Goal: Information Seeking & Learning: Learn about a topic

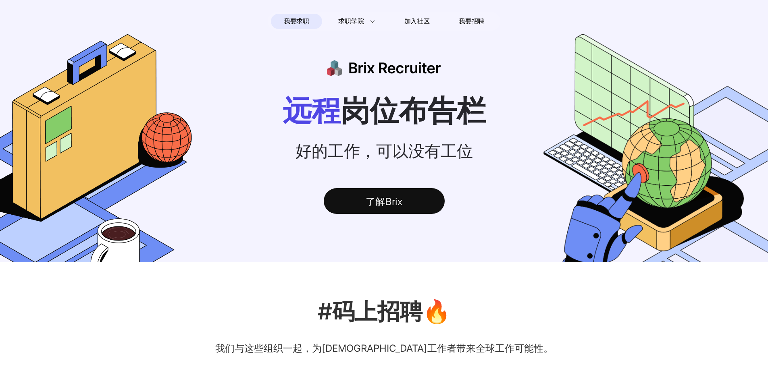
click at [297, 23] on span "我要求职" at bounding box center [296, 21] width 25 height 13
click at [384, 193] on div "了解Brix" at bounding box center [384, 201] width 121 height 26
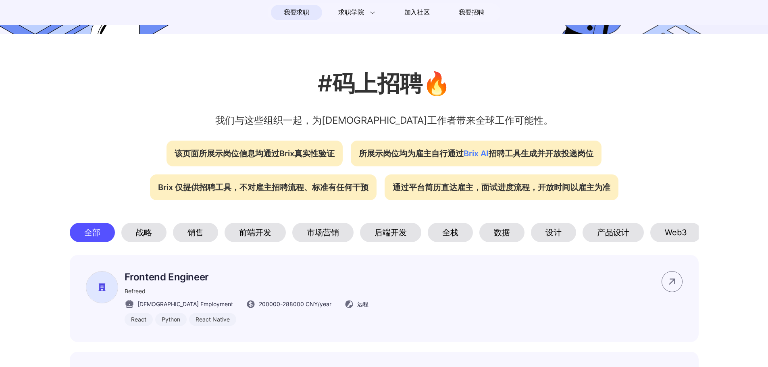
scroll to position [277, 0]
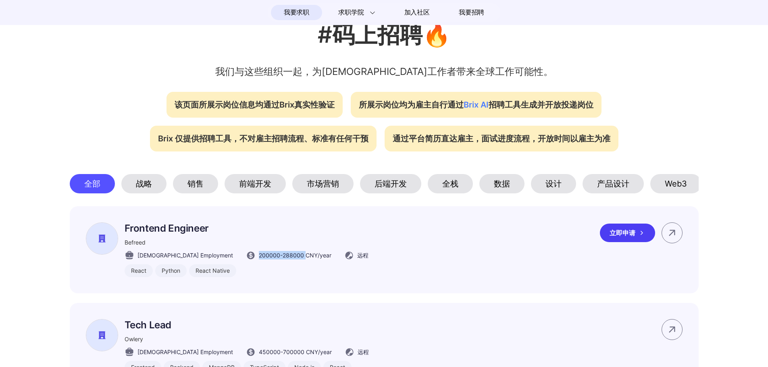
drag, startPoint x: 222, startPoint y: 260, endPoint x: 270, endPoint y: 261, distance: 48.0
click at [270, 259] on span "200000 - 288000 CNY /year" at bounding box center [295, 255] width 73 height 8
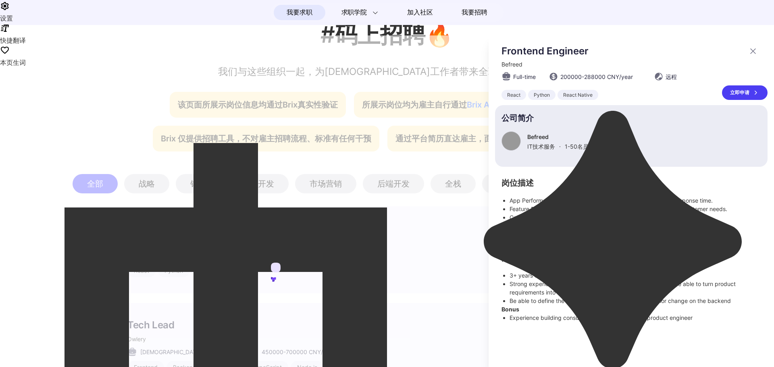
click at [754, 50] on icon at bounding box center [753, 51] width 10 height 10
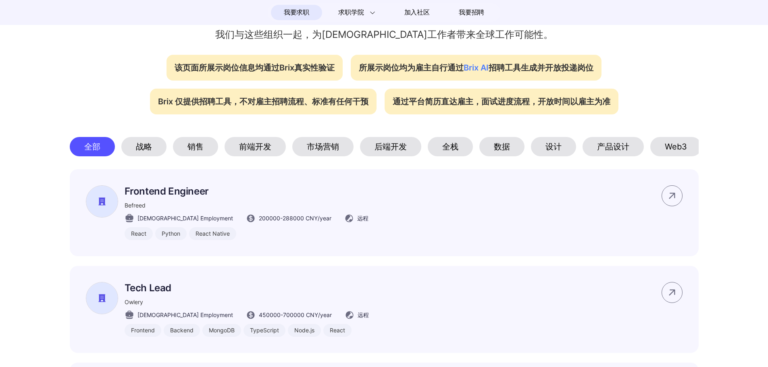
scroll to position [317, 0]
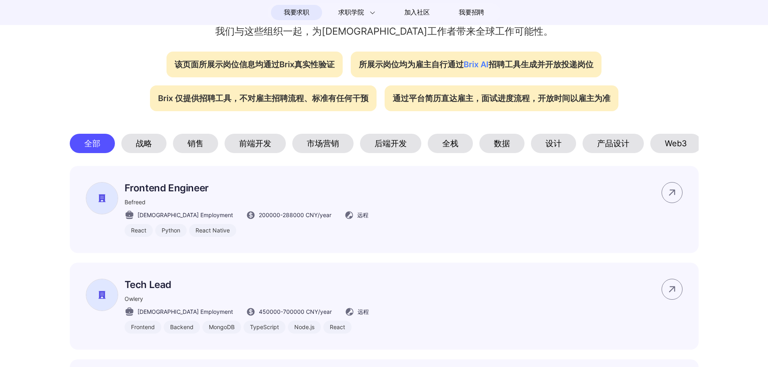
click at [671, 138] on div "Web3" at bounding box center [675, 143] width 51 height 19
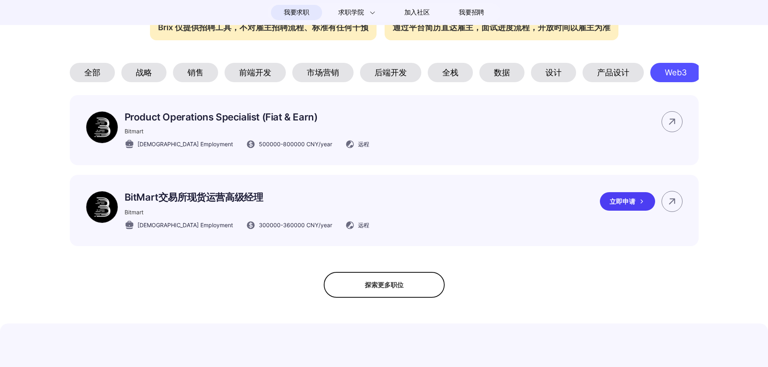
scroll to position [398, 0]
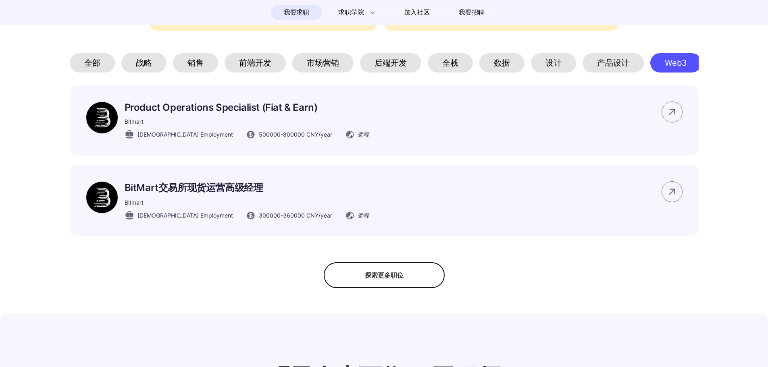
click at [401, 273] on div "探索更多职位" at bounding box center [384, 275] width 121 height 26
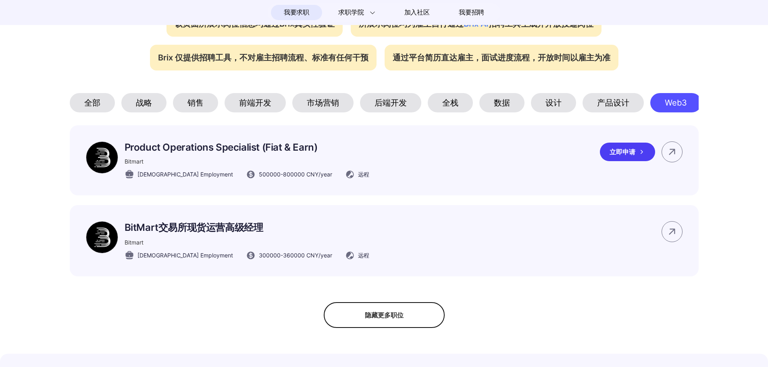
scroll to position [357, 0]
click at [265, 105] on div "前端开发" at bounding box center [254, 102] width 61 height 19
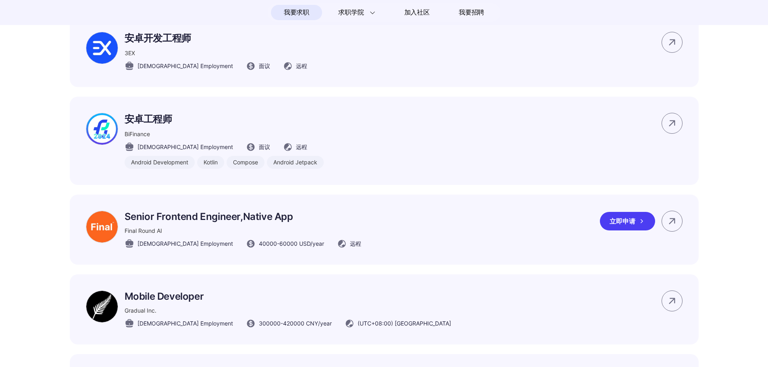
scroll to position [841, 0]
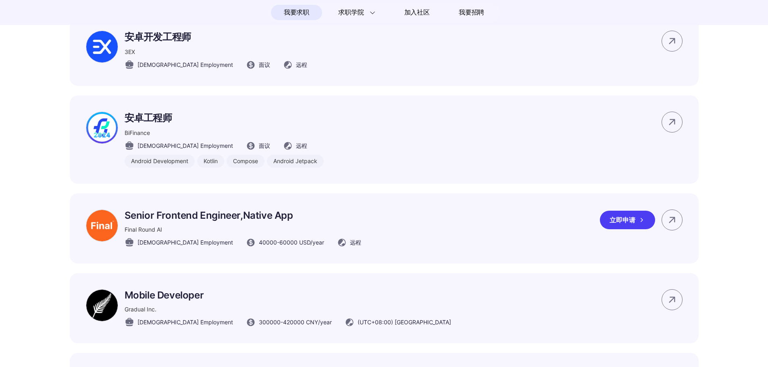
click at [257, 221] on p "Senior Frontend Engineer,Native App" at bounding box center [243, 216] width 237 height 12
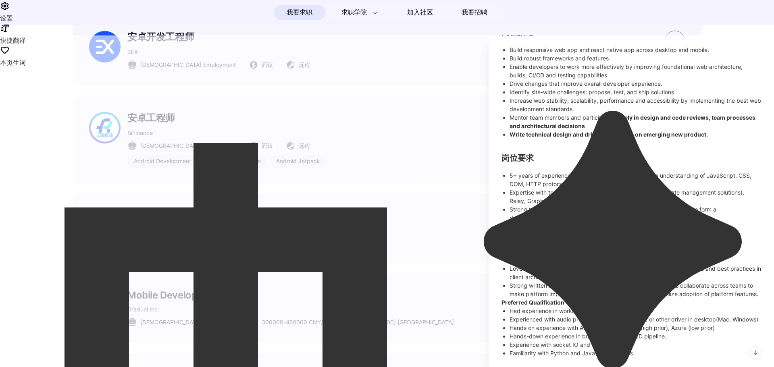
scroll to position [168, 0]
drag, startPoint x: 555, startPoint y: 161, endPoint x: 648, endPoint y: 160, distance: 93.1
click at [648, 171] on li "5+ years of experience in Web development and a deep understanding of JavaScrip…" at bounding box center [634, 179] width 251 height 17
drag, startPoint x: 596, startPoint y: 167, endPoint x: 556, endPoint y: 166, distance: 40.3
click at [596, 171] on li "5+ years of experience in Web development and a deep understanding of JavaScrip…" at bounding box center [634, 179] width 251 height 17
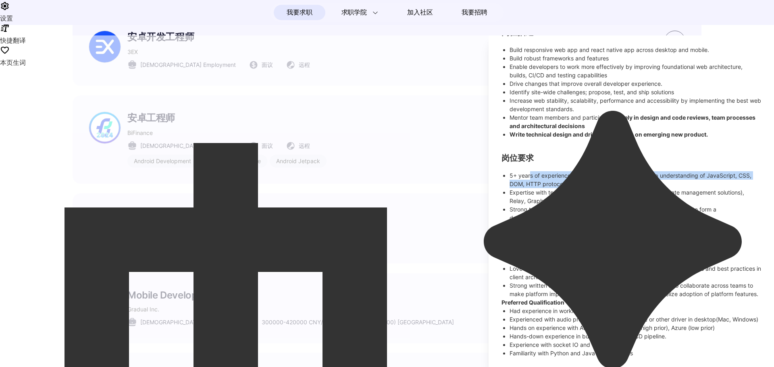
drag, startPoint x: 544, startPoint y: 159, endPoint x: 667, endPoint y: 164, distance: 123.4
click at [667, 171] on li "5+ years of experience in Web development and a deep understanding of JavaScrip…" at bounding box center [634, 179] width 251 height 17
click at [659, 171] on li "5+ years of experience in Web development and a deep understanding of JavaScrip…" at bounding box center [634, 179] width 251 height 17
drag, startPoint x: 524, startPoint y: 175, endPoint x: 579, endPoint y: 175, distance: 55.2
click at [579, 188] on li "Expertise with technologies such as React, Redux (or other state management sol…" at bounding box center [634, 196] width 251 height 17
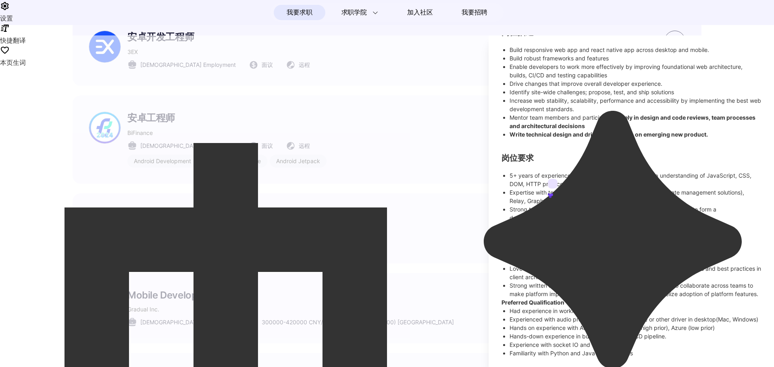
click at [550, 193] on icon at bounding box center [549, 194] width 2 height 2
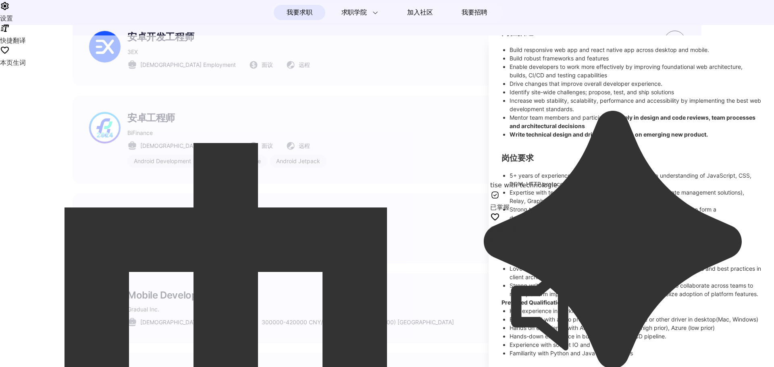
click at [652, 171] on li "5+ years of experience in Web development and a deep understanding of JavaScrip…" at bounding box center [634, 179] width 251 height 17
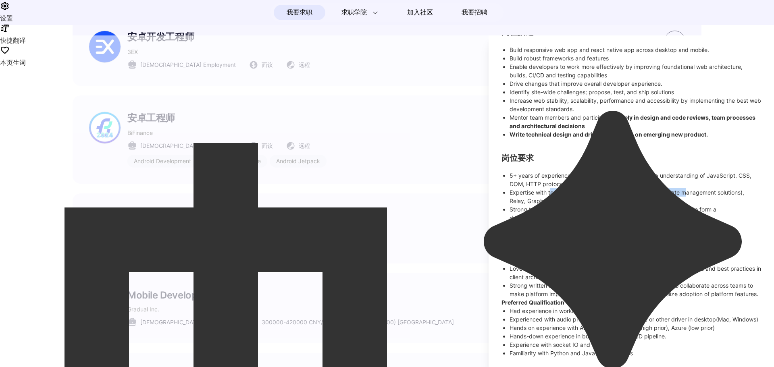
drag, startPoint x: 589, startPoint y: 174, endPoint x: 601, endPoint y: 182, distance: 14.2
click at [689, 188] on li "Expertise with technologies such as React, Redux (or other state management sol…" at bounding box center [634, 196] width 251 height 17
drag, startPoint x: 536, startPoint y: 193, endPoint x: 710, endPoint y: 193, distance: 173.7
click at [710, 205] on li "Strong technical skills. Ability to dive into new stacks and codebases to form …" at bounding box center [634, 213] width 251 height 17
click at [590, 222] on li "Expertise in building product experiences on Desktop Web and Mobile Web Experie…" at bounding box center [634, 234] width 251 height 25
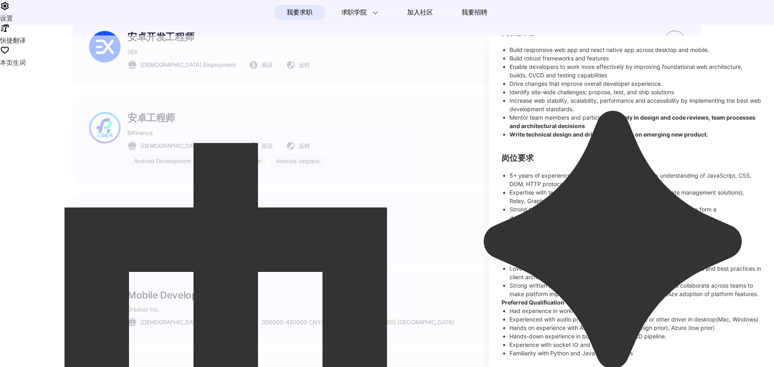
drag, startPoint x: 514, startPoint y: 208, endPoint x: 697, endPoint y: 214, distance: 183.8
click at [697, 222] on li "Expertise in building product experiences on Desktop Web and Mobile Web Experie…" at bounding box center [634, 234] width 251 height 25
click at [579, 256] on li "Good aesthetic on UIUX, follow the best practices when implementing frontend" at bounding box center [634, 260] width 251 height 8
drag, startPoint x: 519, startPoint y: 237, endPoint x: 678, endPoint y: 238, distance: 159.6
click at [678, 247] on li "Shipped production products in desktop react native / electron." at bounding box center [634, 251] width 251 height 8
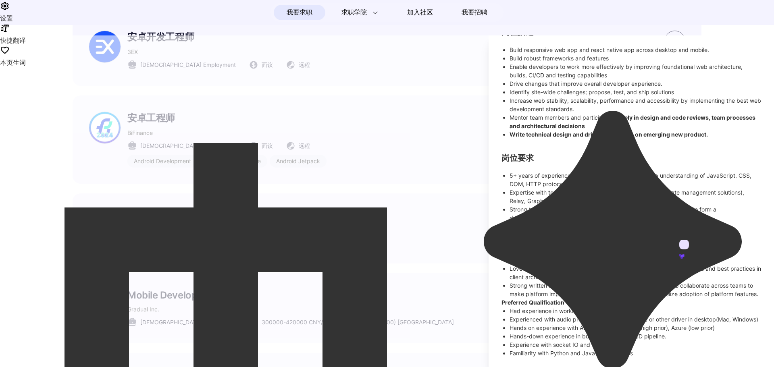
click at [591, 264] on li "Love for Web and drive to keep up-to-date with new technologies, trends and bes…" at bounding box center [634, 272] width 251 height 17
drag, startPoint x: 512, startPoint y: 245, endPoint x: 628, endPoint y: 234, distance: 116.6
click at [627, 234] on ul "5+ years of experience in Web development and a deep understanding of JavaScrip…" at bounding box center [630, 234] width 259 height 127
drag, startPoint x: 611, startPoint y: 214, endPoint x: 604, endPoint y: 217, distance: 7.6
click at [611, 230] on li "Experience working with API in order to build frontend features" at bounding box center [638, 234] width 243 height 8
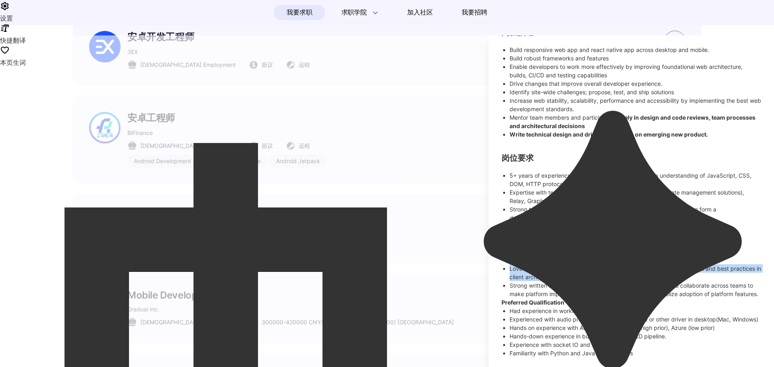
drag, startPoint x: 515, startPoint y: 253, endPoint x: 704, endPoint y: 256, distance: 189.0
click at [704, 264] on li "Love for Web and drive to keep up-to-date with new technologies, trends and bes…" at bounding box center [634, 272] width 251 height 17
drag, startPoint x: 610, startPoint y: 284, endPoint x: 603, endPoint y: 280, distance: 8.1
click at [610, 284] on li "Strong written and verbal communication skills and the ability to collaborate a…" at bounding box center [634, 289] width 251 height 17
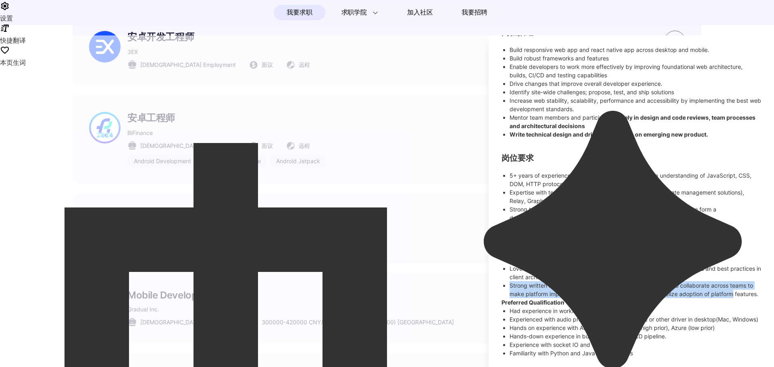
drag, startPoint x: 508, startPoint y: 270, endPoint x: 739, endPoint y: 276, distance: 230.6
click at [739, 276] on ul "5+ years of experience in Web development and a deep understanding of JavaScrip…" at bounding box center [630, 234] width 259 height 127
click at [594, 283] on li "Strong written and verbal communication skills and the ability to collaborate a…" at bounding box center [634, 289] width 251 height 17
drag, startPoint x: 533, startPoint y: 270, endPoint x: 738, endPoint y: 259, distance: 205.4
click at [738, 259] on ul "5+ years of experience in Web development and a deep understanding of JavaScrip…" at bounding box center [630, 234] width 259 height 127
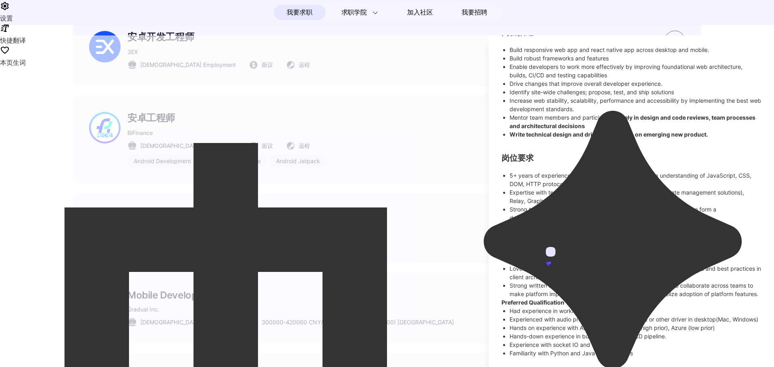
click at [566, 281] on li "Strong written and verbal communication skills and the ability to collaborate a…" at bounding box center [634, 289] width 251 height 17
drag, startPoint x: 533, startPoint y: 278, endPoint x: 647, endPoint y: 278, distance: 113.2
click at [647, 281] on li "Strong written and verbal communication skills and the ability to collaborate a…" at bounding box center [634, 289] width 251 height 17
click at [593, 285] on li "Strong written and verbal communication skills and the ability to collaborate a…" at bounding box center [634, 289] width 251 height 17
drag, startPoint x: 557, startPoint y: 302, endPoint x: 609, endPoint y: 303, distance: 52.4
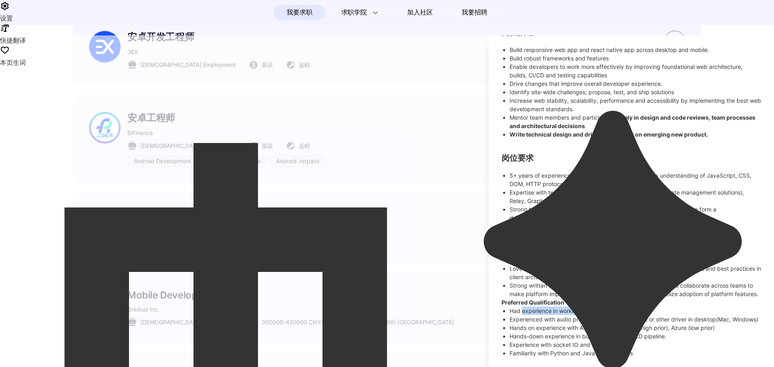
click at [609, 307] on li "Had experience in working on landing page" at bounding box center [634, 311] width 251 height 8
click at [590, 282] on li "Strong written and verbal communication skills and the ability to collaborate a…" at bounding box center [634, 289] width 251 height 17
drag, startPoint x: 525, startPoint y: 301, endPoint x: 582, endPoint y: 297, distance: 57.4
click at [569, 307] on li "Had experience in working on landing page" at bounding box center [634, 311] width 251 height 8
click at [601, 289] on li "Strong written and verbal communication skills and the ability to collaborate a…" at bounding box center [634, 289] width 251 height 17
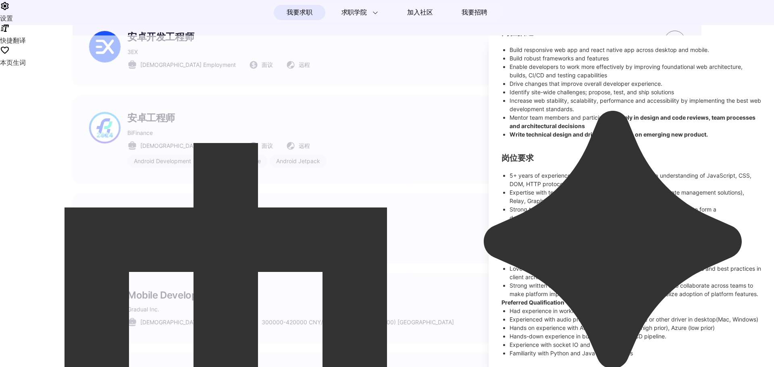
drag, startPoint x: 612, startPoint y: 303, endPoint x: 634, endPoint y: 300, distance: 22.8
click at [629, 307] on li "Had experience in working on landing page" at bounding box center [634, 311] width 251 height 8
click at [645, 289] on li "Strong written and verbal communication skills and the ability to collaborate a…" at bounding box center [634, 289] width 251 height 17
drag, startPoint x: 589, startPoint y: 303, endPoint x: 628, endPoint y: 304, distance: 39.1
click at [628, 307] on li "Had experience in working on landing page" at bounding box center [634, 311] width 251 height 8
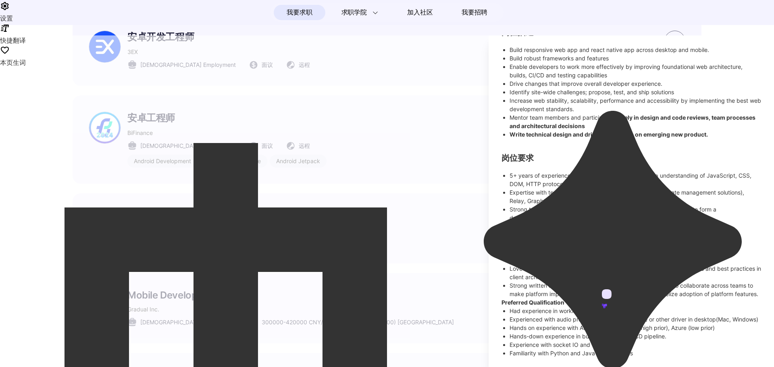
click at [604, 304] on icon at bounding box center [603, 305] width 2 height 2
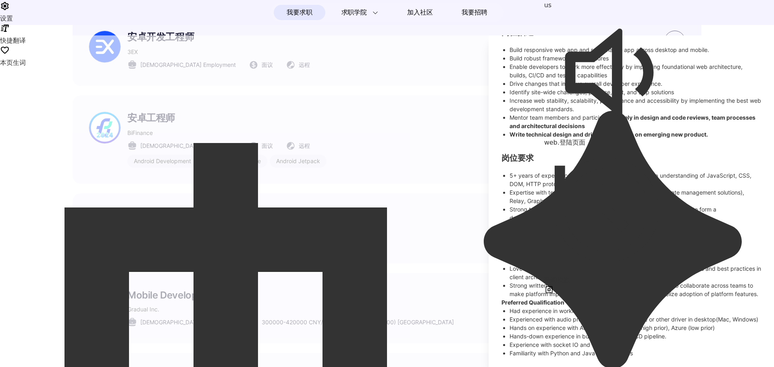
click at [608, 205] on li "Strong technical skills. Ability to dive into new stacks and codebases to form …" at bounding box center [634, 213] width 251 height 17
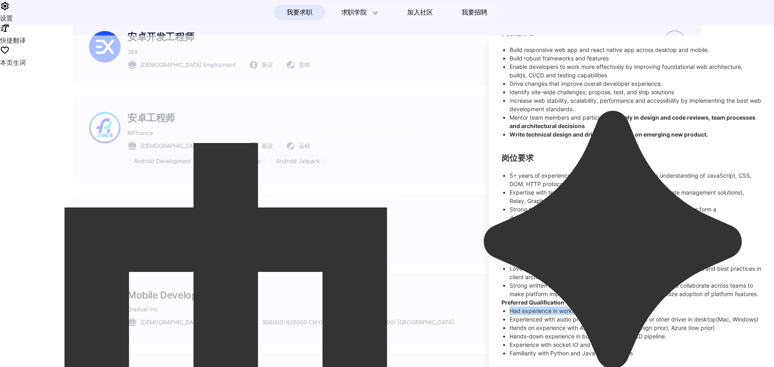
drag, startPoint x: 510, startPoint y: 302, endPoint x: 625, endPoint y: 302, distance: 114.4
click at [623, 307] on li "Had experience in working on landing page" at bounding box center [634, 311] width 251 height 8
click at [630, 307] on li "Had experience in working on landing page" at bounding box center [634, 311] width 251 height 8
click at [637, 298] on p "Preferred Qualification" at bounding box center [630, 302] width 259 height 8
drag, startPoint x: 628, startPoint y: 300, endPoint x: 511, endPoint y: 305, distance: 117.3
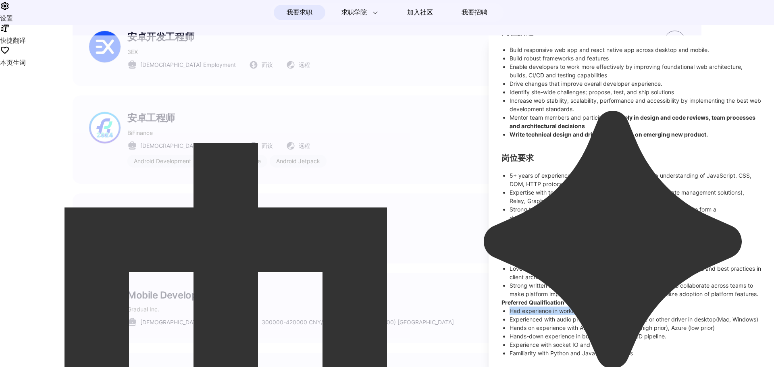
click at [511, 307] on li "Had experience in working on landing page" at bounding box center [634, 311] width 251 height 8
click at [515, 323] on icon at bounding box center [514, 324] width 2 height 2
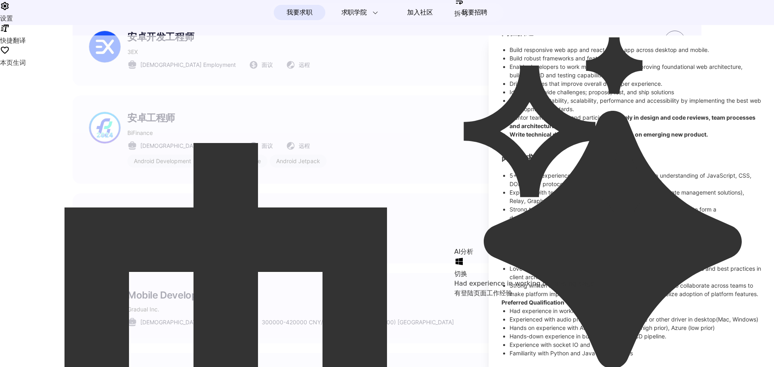
click at [596, 222] on li "Expertise in building product experiences on Desktop Web and Mobile Web Experie…" at bounding box center [634, 234] width 251 height 25
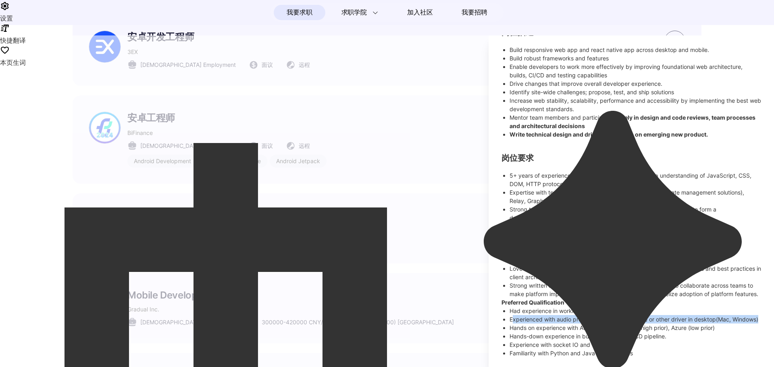
drag, startPoint x: 512, startPoint y: 312, endPoint x: 642, endPoint y: 315, distance: 130.2
click at [642, 315] on li "Experienced with audio processing with react native or other driver in desktop(…" at bounding box center [634, 319] width 251 height 8
click at [542, 317] on li "Experienced with audio processing with react native or other driver in desktop(…" at bounding box center [634, 319] width 251 height 8
drag, startPoint x: 533, startPoint y: 319, endPoint x: 506, endPoint y: 313, distance: 28.1
click at [506, 313] on ul "Had experience in working on landing page Experienced with audio processing wit…" at bounding box center [630, 332] width 259 height 51
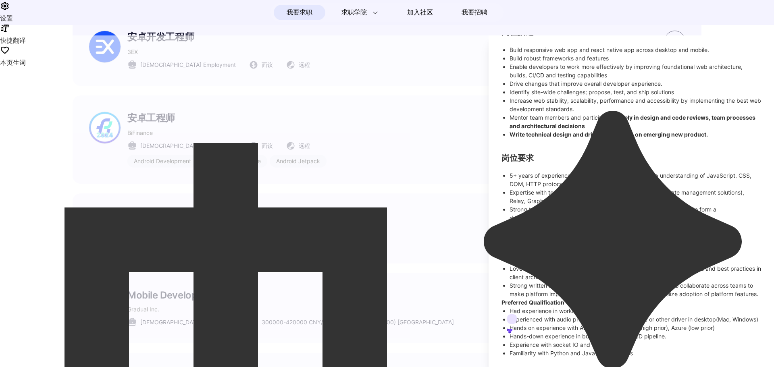
click at [515, 317] on icon at bounding box center [512, 319] width 10 height 10
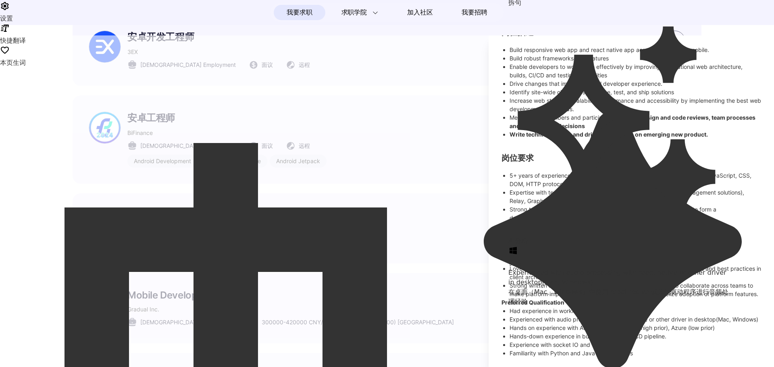
click at [603, 315] on li "Experienced with audio processing with react native or other driver in desktop(…" at bounding box center [634, 319] width 251 height 8
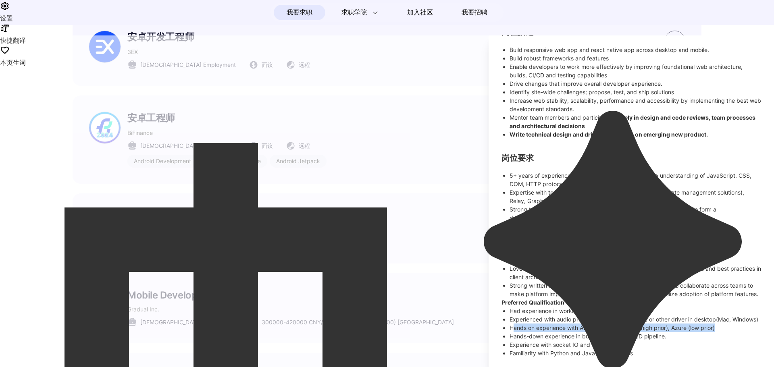
drag, startPoint x: 514, startPoint y: 328, endPoint x: 720, endPoint y: 330, distance: 205.5
click at [720, 330] on li "Hands on experience with AWS (high prior), GCP (high prior), Azure (low prior)" at bounding box center [634, 328] width 251 height 8
click at [583, 328] on li "Hands on experience with AWS (high prior), GCP (high prior), Azure (low prior)" at bounding box center [634, 328] width 251 height 8
drag, startPoint x: 510, startPoint y: 328, endPoint x: 728, endPoint y: 331, distance: 217.6
click at [728, 331] on li "Hands on experience with AWS (high prior), GCP (high prior), Azure (low prior)" at bounding box center [634, 328] width 251 height 8
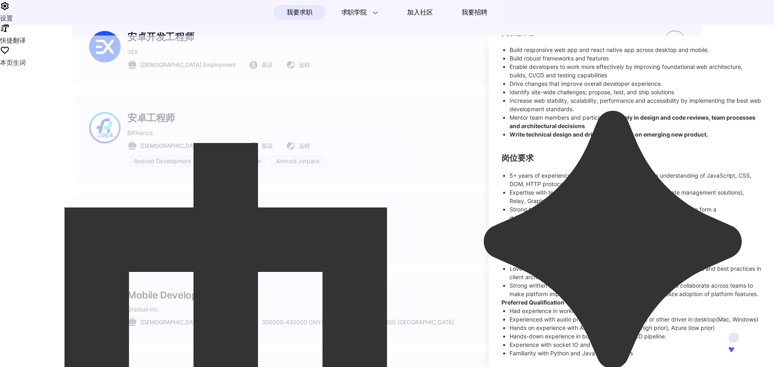
click at [731, 347] on icon at bounding box center [729, 348] width 2 height 2
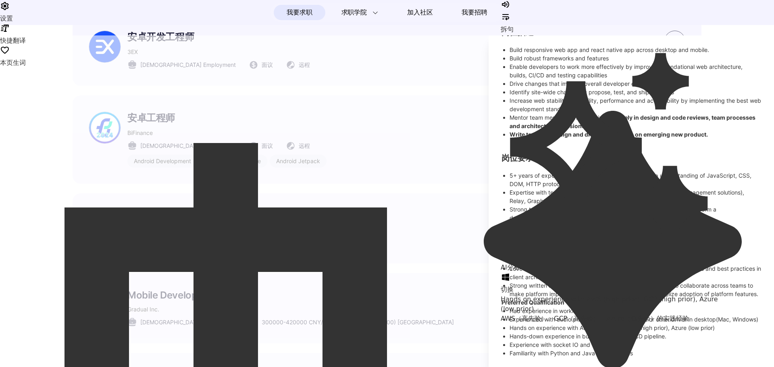
click at [599, 328] on li "Hands on experience with AWS (high prior), GCP (high prior), Azure (low prior)" at bounding box center [634, 328] width 251 height 8
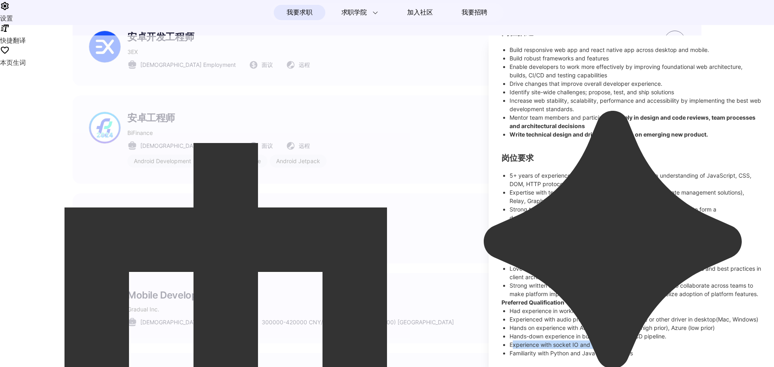
drag, startPoint x: 512, startPoint y: 344, endPoint x: 624, endPoint y: 349, distance: 112.1
click at [624, 349] on li "Experience with socket IO and websocket" at bounding box center [634, 344] width 251 height 8
drag, startPoint x: 511, startPoint y: 353, endPoint x: 630, endPoint y: 356, distance: 119.3
click at [631, 323] on li "Experienced with audio processing with react native or other driver in desktop(…" at bounding box center [634, 319] width 251 height 8
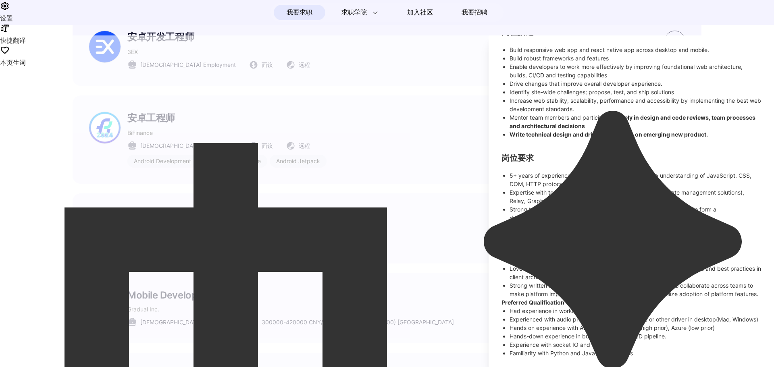
click at [340, 268] on div at bounding box center [387, 201] width 774 height 332
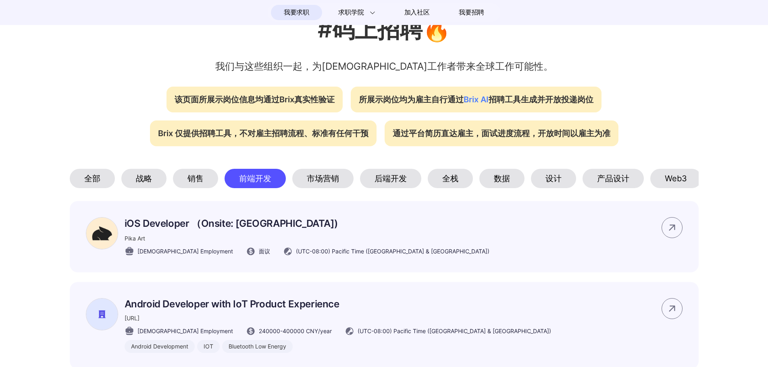
scroll to position [277, 0]
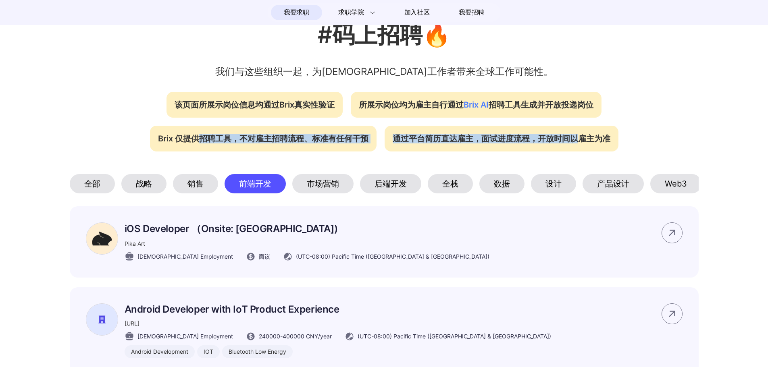
drag, startPoint x: 197, startPoint y: 139, endPoint x: 591, endPoint y: 139, distance: 393.7
click at [585, 140] on div "该页面所展示岗位信息均通过Brix真实性验证 所展示岗位均为雇主自行通过 Brix AI 招聘工具生成并开放投递岗位 Brix 仅提供招聘工具，不对雇主招聘流…" at bounding box center [384, 118] width 580 height 68
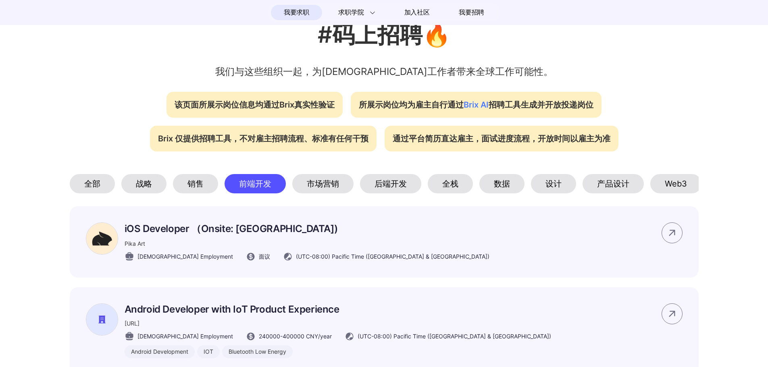
click at [674, 108] on div "该页面所展示岗位信息均通过Brix真实性验证 所展示岗位均为雇主自行通过 Brix AI 招聘工具生成并开放投递岗位 Brix 仅提供招聘工具，不对雇主招聘流…" at bounding box center [384, 118] width 580 height 68
click at [675, 179] on div "Web3" at bounding box center [675, 183] width 51 height 19
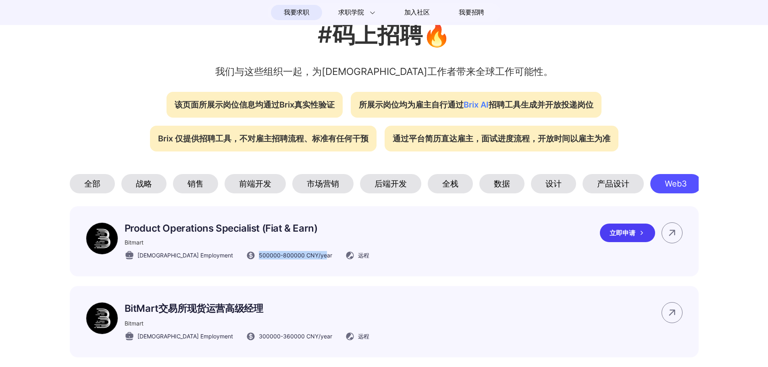
drag, startPoint x: 222, startPoint y: 260, endPoint x: 291, endPoint y: 263, distance: 69.8
click at [291, 259] on span "500000 - 800000 CNY /year" at bounding box center [295, 255] width 73 height 8
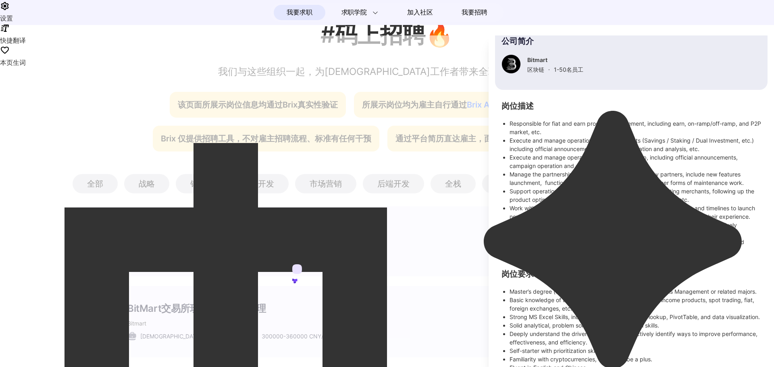
scroll to position [77, 0]
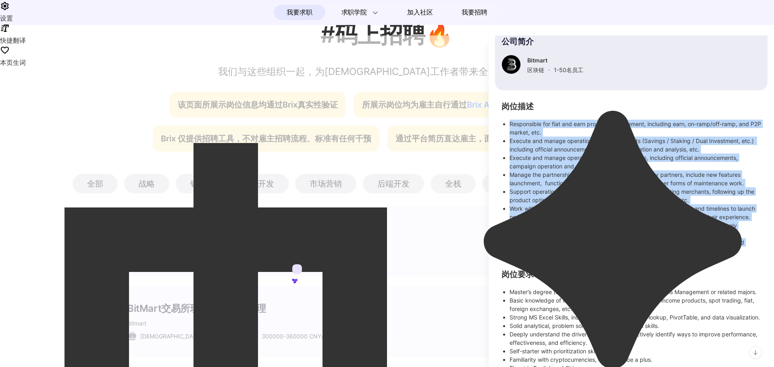
drag, startPoint x: 509, startPoint y: 122, endPoint x: 683, endPoint y: 257, distance: 220.3
click at [683, 255] on ul "Responsible for fiat and earn product management, including earn, on-ramp/off-r…" at bounding box center [630, 187] width 259 height 135
click at [573, 144] on li "Execute and manage operations of earn products (Savings / Staking / Dual Invest…" at bounding box center [634, 145] width 251 height 17
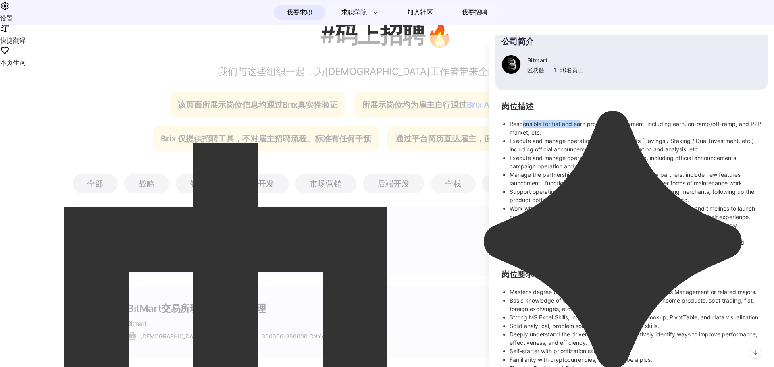
drag, startPoint x: 522, startPoint y: 121, endPoint x: 581, endPoint y: 124, distance: 58.5
click at [581, 124] on li "Responsible for fiat and earn product management, including earn, on-ramp/off-r…" at bounding box center [634, 128] width 251 height 17
click at [610, 110] on section "岗位描述 Responsible for fiat and earn product management, including earn, on-ramp/…" at bounding box center [630, 179] width 259 height 152
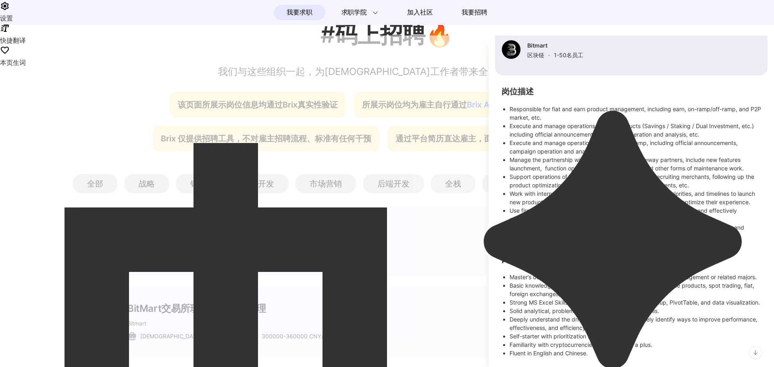
scroll to position [117, 0]
drag, startPoint x: 583, startPoint y: 260, endPoint x: 690, endPoint y: 264, distance: 107.2
click at [693, 273] on li "Master’s degree (or above) in Finance, Economics, Operations Management or rela…" at bounding box center [634, 277] width 251 height 8
drag, startPoint x: 624, startPoint y: 231, endPoint x: 597, endPoint y: 235, distance: 26.8
click at [623, 231] on div "岗位描述 Responsible for fiat and earn product management, including earn, on-ramp/…" at bounding box center [631, 222] width 272 height 269
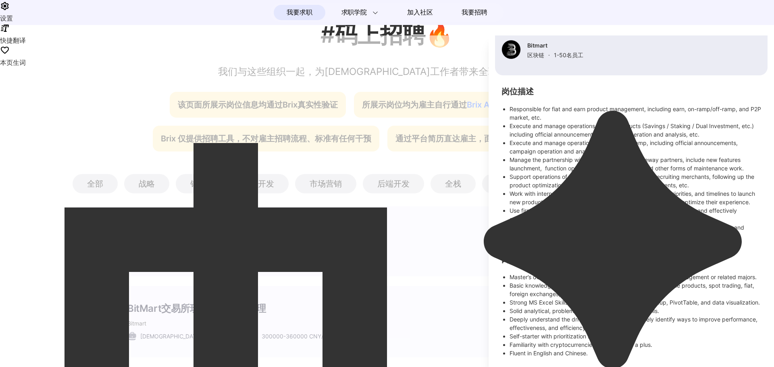
drag, startPoint x: 508, startPoint y: 259, endPoint x: 577, endPoint y: 271, distance: 70.3
click at [577, 273] on ul "Master’s degree (or above) in Finance, Economics, Operations Management or rela…" at bounding box center [630, 315] width 259 height 85
click at [587, 276] on icon at bounding box center [583, 277] width 10 height 10
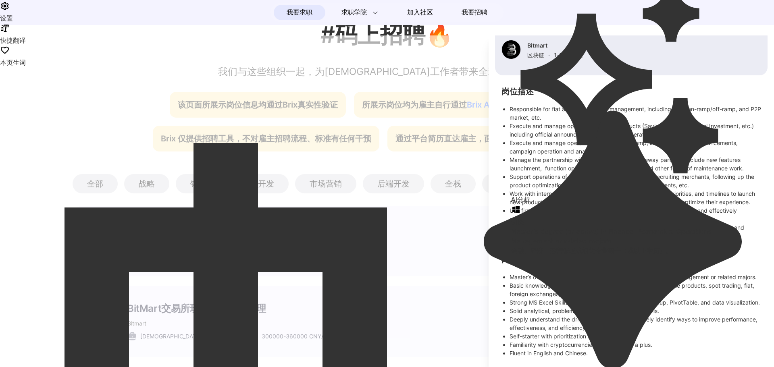
click at [598, 273] on li "Master’s degree (or above) in Finance, Economics, Operations Management or rela…" at bounding box center [634, 277] width 251 height 8
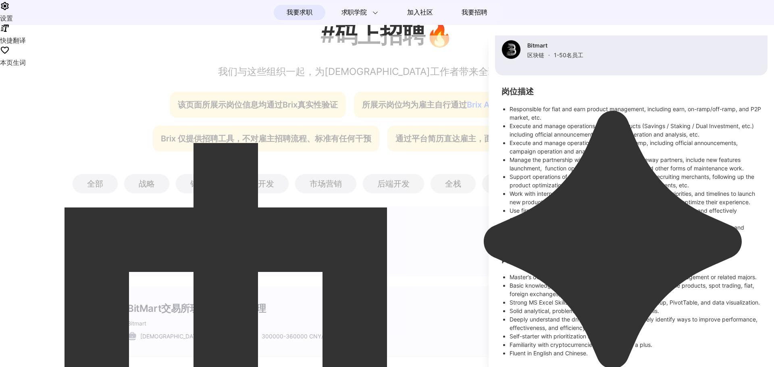
click at [431, 248] on div at bounding box center [387, 201] width 774 height 332
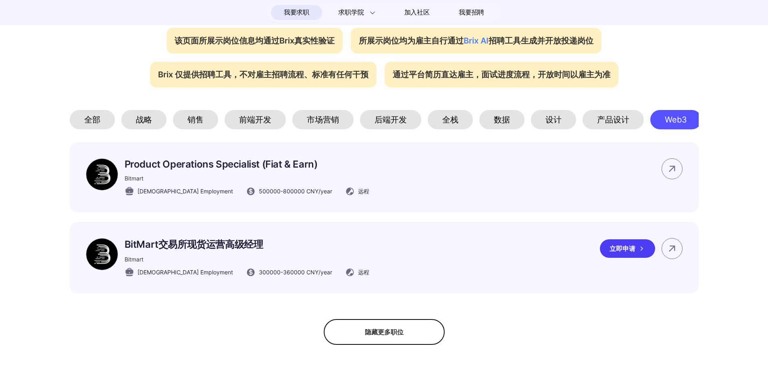
scroll to position [357, 0]
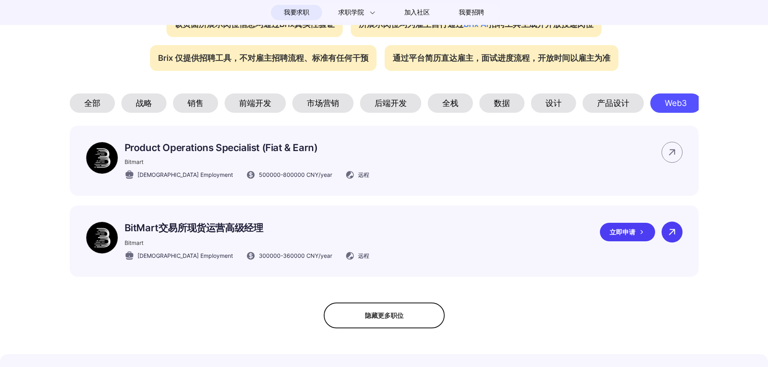
click at [673, 238] on icon at bounding box center [672, 232] width 12 height 12
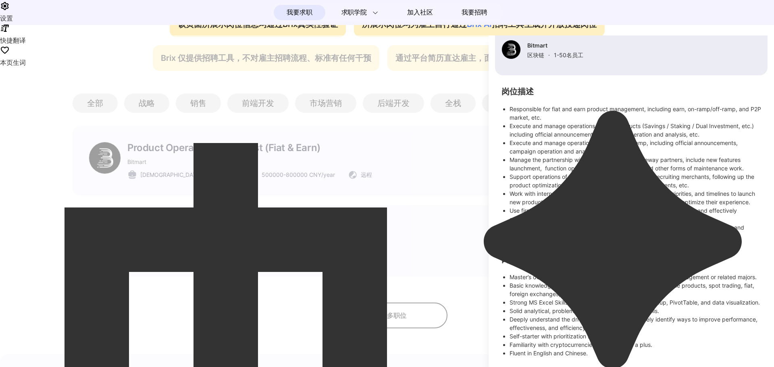
scroll to position [33, 0]
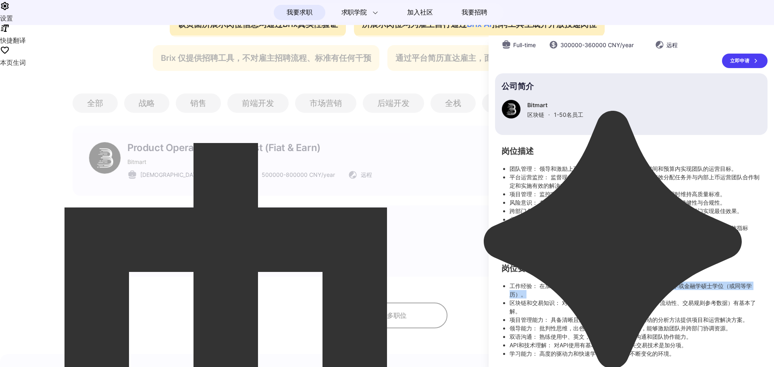
drag, startPoint x: 614, startPoint y: 290, endPoint x: 666, endPoint y: 290, distance: 52.0
click at [666, 291] on li "工作经验： 在加密货币行业有3年以上工作经验。学历要求：经济学或金融学硕士学位（或同等学历）。" at bounding box center [634, 290] width 251 height 17
click at [668, 256] on div "岗位描述 团队管理： 领导和激励上币运营团队，确保他们在项目时间和预算内实现团队的运营目标。 平台运营监控： 监督现货交易平台的日常现货运营问题，有效分配任务…" at bounding box center [631, 253] width 272 height 210
click at [452, 247] on div at bounding box center [387, 201] width 774 height 332
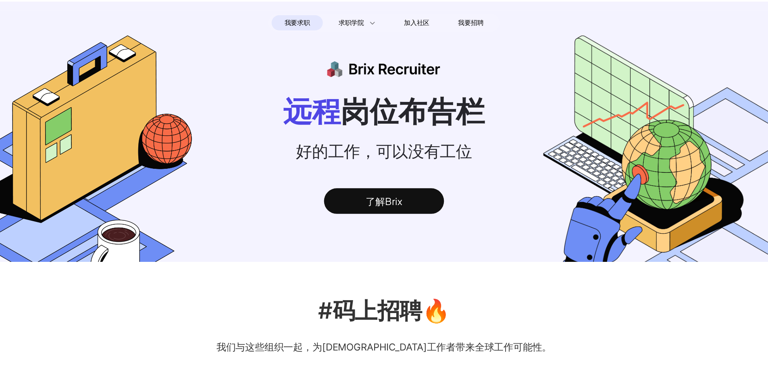
scroll to position [23, 0]
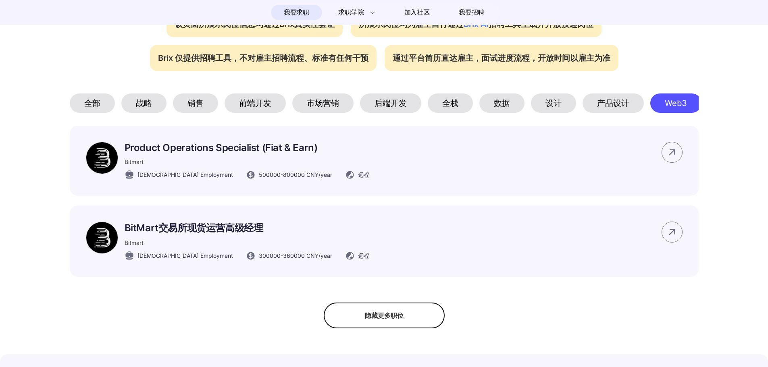
click at [457, 100] on div "全栈" at bounding box center [450, 102] width 45 height 19
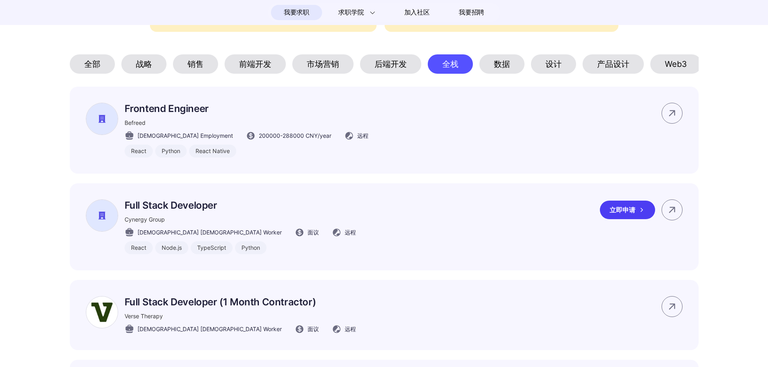
scroll to position [398, 0]
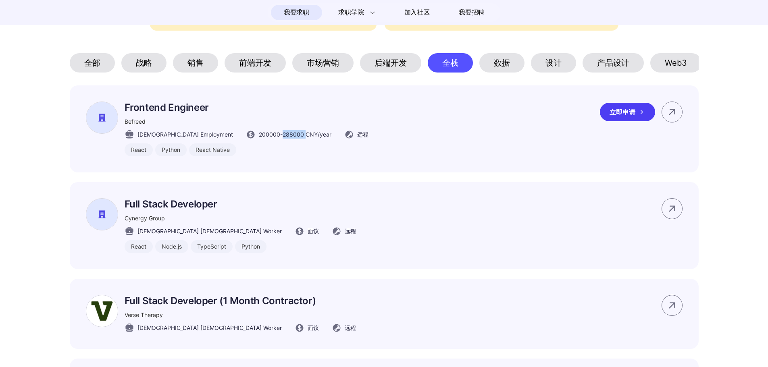
drag, startPoint x: 248, startPoint y: 140, endPoint x: 271, endPoint y: 141, distance: 22.6
click at [271, 139] on span "200000 - 288000 CNY /year" at bounding box center [295, 134] width 73 height 8
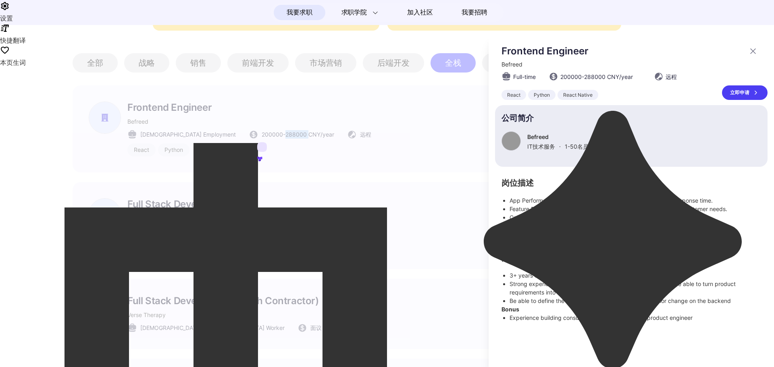
scroll to position [0, 0]
click at [261, 158] on div at bounding box center [387, 201] width 774 height 332
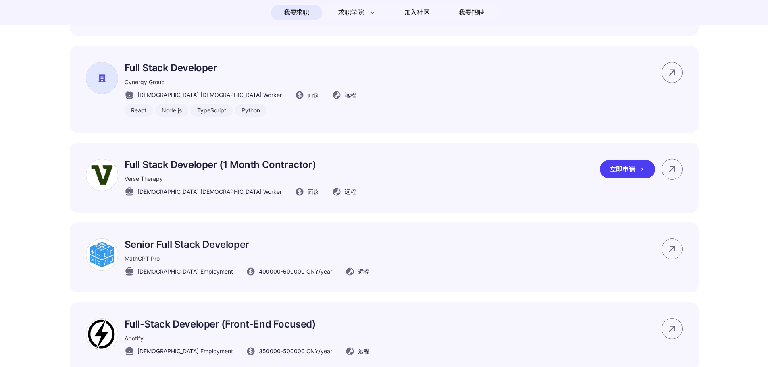
scroll to position [559, 0]
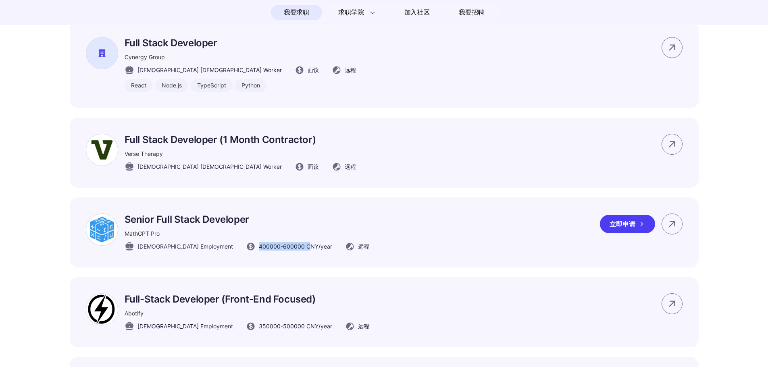
drag, startPoint x: 222, startPoint y: 250, endPoint x: 273, endPoint y: 254, distance: 50.9
click at [273, 251] on span "400000 - 600000 CNY /year" at bounding box center [295, 246] width 73 height 8
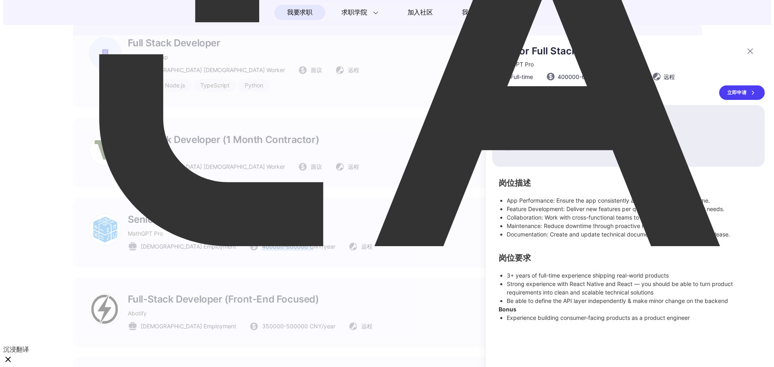
scroll to position [0, 0]
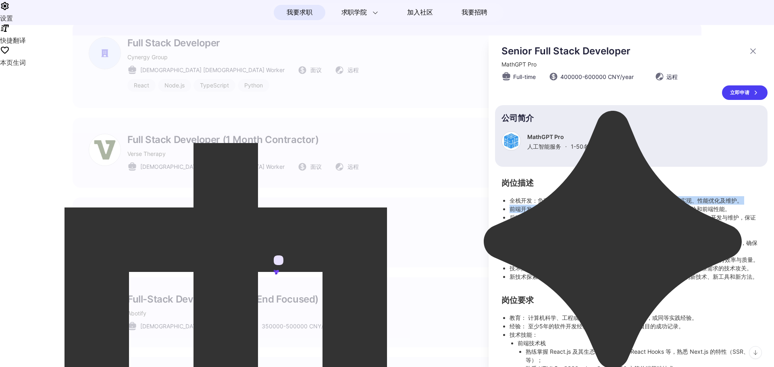
drag, startPoint x: 556, startPoint y: 201, endPoint x: 676, endPoint y: 206, distance: 120.2
click at [676, 206] on ul "全栈开发：负责 C 端网页应用的整体开发，包括从前端到后端的功能实现、性能优化及维护。 前端开发：使用 React.js, Next.js 进行前端开发和页面…" at bounding box center [630, 238] width 259 height 85
click at [578, 214] on li "后端开发：根据业务需求使用 Java Spring Boot 和 Flask 完成后端服务的设计、开发与维护，保证服务的高效和稳定。" at bounding box center [634, 221] width 251 height 17
drag, startPoint x: 552, startPoint y: 210, endPoint x: 632, endPoint y: 214, distance: 79.5
click at [632, 214] on ul "全栈开发：负责 C 端网页应用的整体开发，包括从前端到后端的功能实现、性能优化及维护。 前端开发：使用 React.js, Next.js 进行前端开发和页面…" at bounding box center [630, 238] width 259 height 85
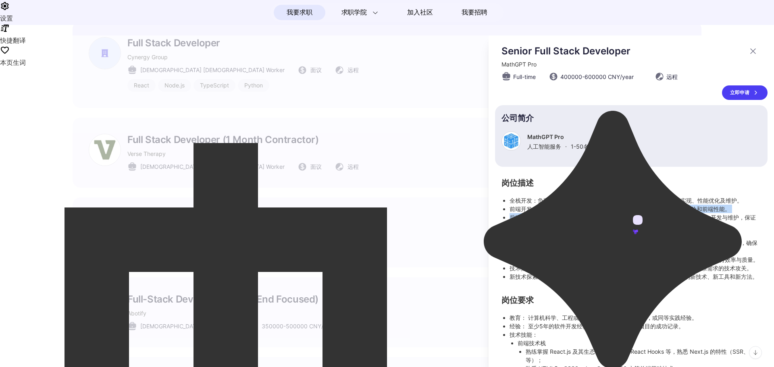
click at [582, 219] on li "后端开发：根据业务需求使用 Java Spring Boot 和 Flask 完成后端服务的设计、开发与维护，保证服务的高效和稳定。" at bounding box center [634, 221] width 251 height 17
drag, startPoint x: 577, startPoint y: 209, endPoint x: 651, endPoint y: 214, distance: 74.4
click at [652, 214] on ul "全栈开发：负责 C 端网页应用的整体开发，包括从前端到后端的功能实现、性能优化及维护。 前端开发：使用 React.js, Next.js 进行前端开发和页面…" at bounding box center [630, 238] width 259 height 85
click at [538, 213] on li "后端开发：根据业务需求使用 Java Spring Boot 和 Flask 完成后端服务的设计、开发与维护，保证服务的高效和稳定。" at bounding box center [634, 221] width 251 height 17
drag, startPoint x: 537, startPoint y: 219, endPoint x: 639, endPoint y: 221, distance: 102.8
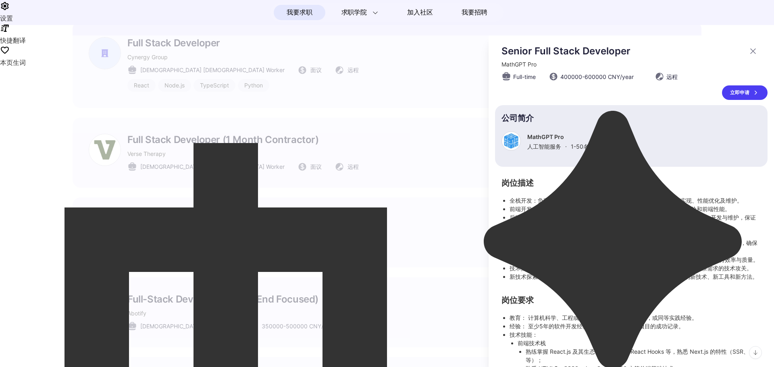
click at [639, 221] on li "后端开发：根据业务需求使用 Java Spring Boot 和 Flask 完成后端服务的设计、开发与维护，保证服务的高效和稳定。" at bounding box center [634, 221] width 251 height 17
click at [596, 224] on li "后端开发：根据业务需求使用 Java Spring Boot 和 Flask 完成后端服务的设计、开发与维护，保证服务的高效和稳定。" at bounding box center [634, 221] width 251 height 17
drag, startPoint x: 641, startPoint y: 219, endPoint x: 689, endPoint y: 220, distance: 48.4
click at [689, 220] on li "后端开发：根据业务需求使用 Java Spring Boot 和 Flask 完成后端服务的设计、开发与维护，保证服务的高效和稳定。" at bounding box center [634, 221] width 251 height 17
click at [602, 230] on li "数据库管理：负责数据库设计、性能优化以及日常维护，确保数据的安全和高效读写。" at bounding box center [634, 234] width 251 height 8
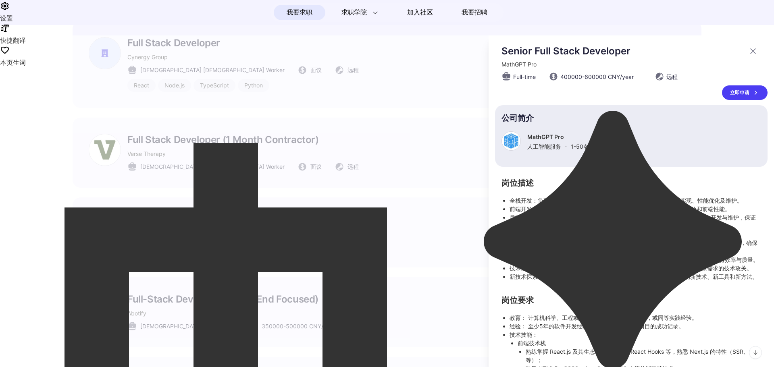
drag, startPoint x: 546, startPoint y: 234, endPoint x: 654, endPoint y: 242, distance: 108.7
click at [654, 242] on ul "全栈开发：负责 C 端网页应用的整体开发，包括从前端到后端的功能实现、性能优化及维护。 前端开发：使用 React.js, Next.js 进行前端开发和页面…" at bounding box center [630, 238] width 259 height 85
click at [624, 254] on li "云端部署：使用 AWS (EC2、S3、RDS、Lambda、ECS 等) 完成应用的部署、监控以及运维，确保高可用和可扩展性。" at bounding box center [634, 247] width 251 height 17
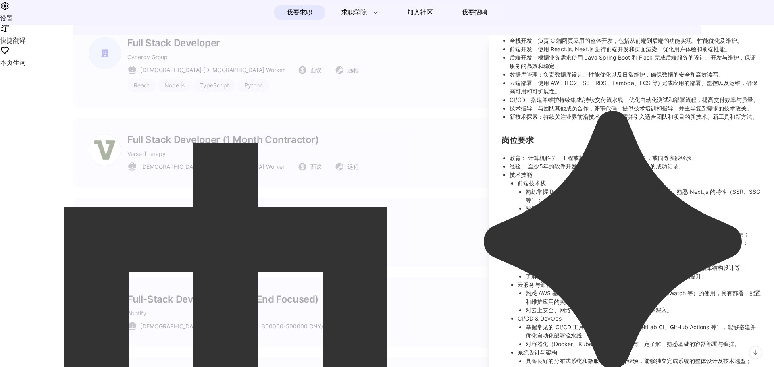
scroll to position [161, 0]
drag, startPoint x: 536, startPoint y: 224, endPoint x: 631, endPoint y: 229, distance: 95.2
click at [655, 212] on li "熟悉 HTML5、CSS3、JavaScript (ES6+) 等前端基础技术；" at bounding box center [642, 207] width 235 height 8
click at [556, 239] on li "后端技术栈 熟练使用 Java Spring Boot 进行后端服务开发，了解微服务架构设计和常见中间件使用； 熟悉 Python Flask 框架，对 Py…" at bounding box center [638, 237] width 243 height 34
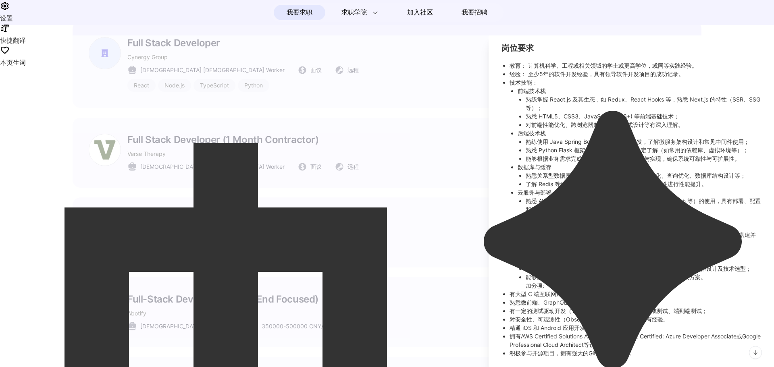
scroll to position [269, 0]
click at [444, 199] on div at bounding box center [387, 201] width 774 height 332
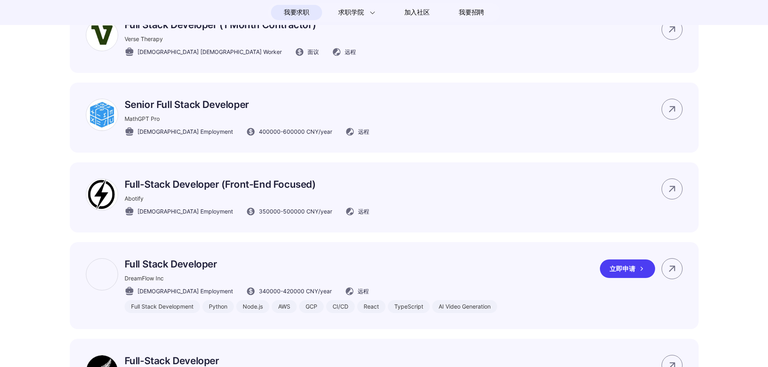
scroll to position [519, 0]
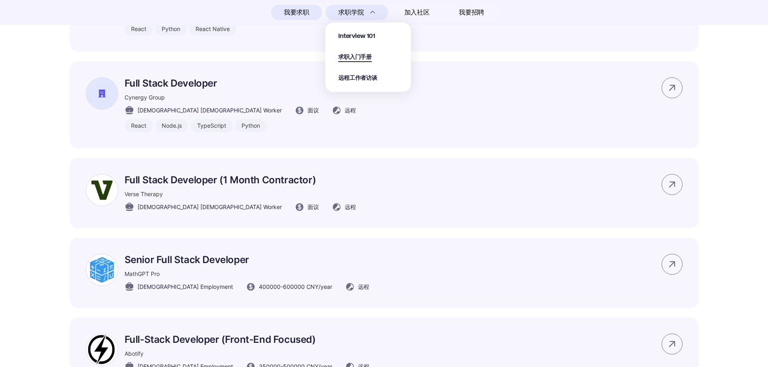
click at [370, 55] on span "求职入门手册" at bounding box center [354, 57] width 33 height 9
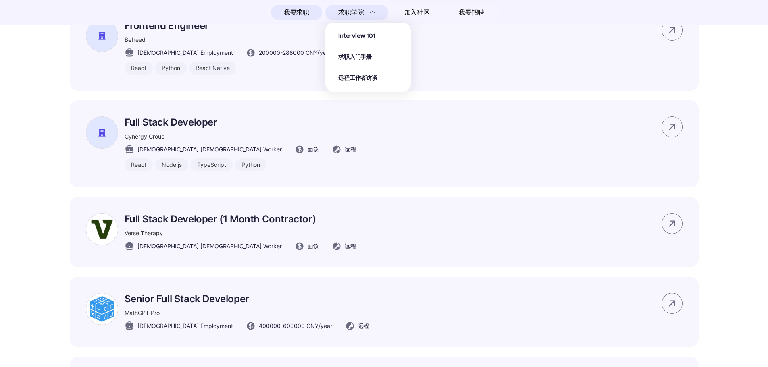
scroll to position [478, 0]
click at [366, 34] on span "Interview 101" at bounding box center [356, 36] width 37 height 9
